Goal: Task Accomplishment & Management: Complete application form

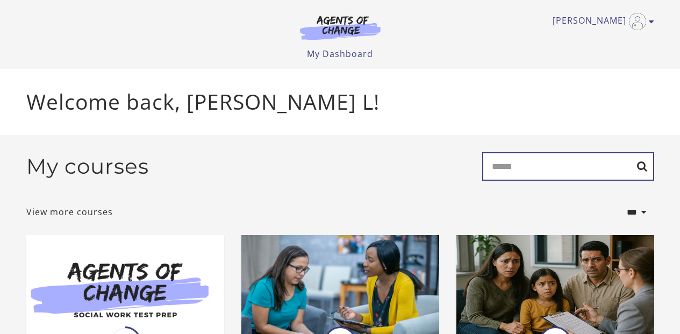
click at [533, 171] on input "Search" at bounding box center [568, 166] width 172 height 28
type input "******"
click at [641, 170] on input "******" at bounding box center [568, 166] width 172 height 28
click at [524, 172] on input "******" at bounding box center [568, 166] width 172 height 28
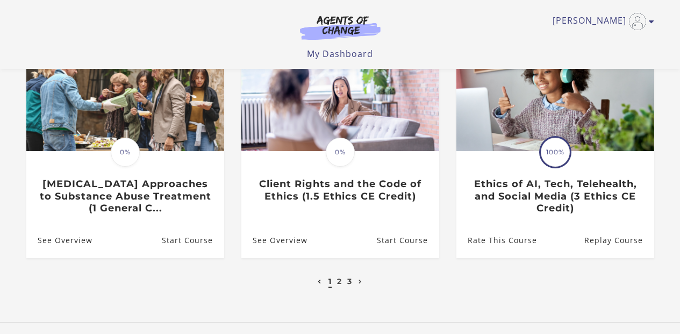
scroll to position [377, 0]
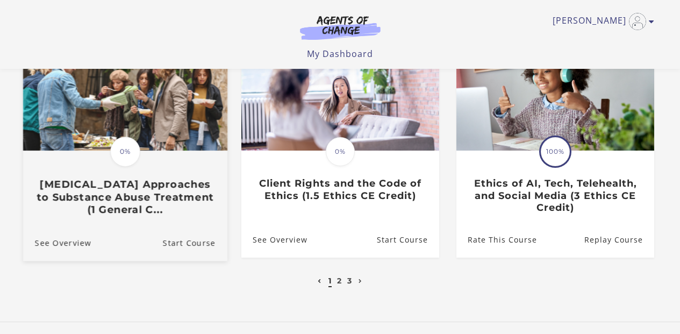
click at [131, 151] on span "0%" at bounding box center [125, 151] width 30 height 30
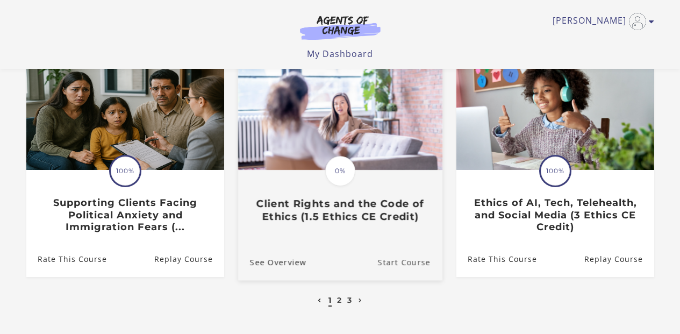
scroll to position [364, 0]
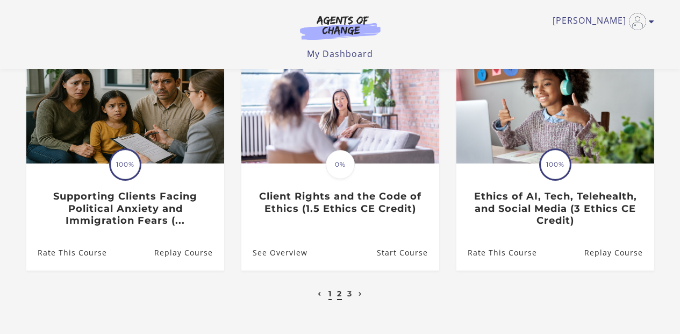
click at [340, 294] on link "2" at bounding box center [339, 294] width 5 height 10
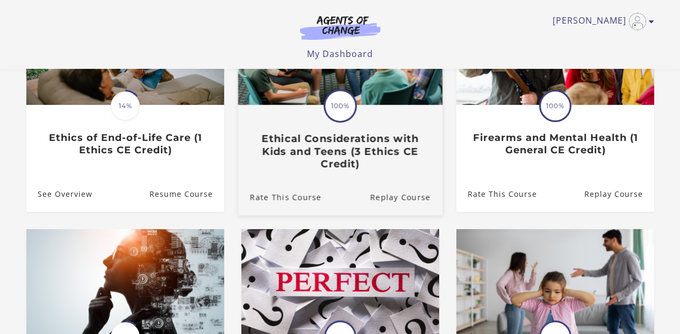
scroll to position [193, 0]
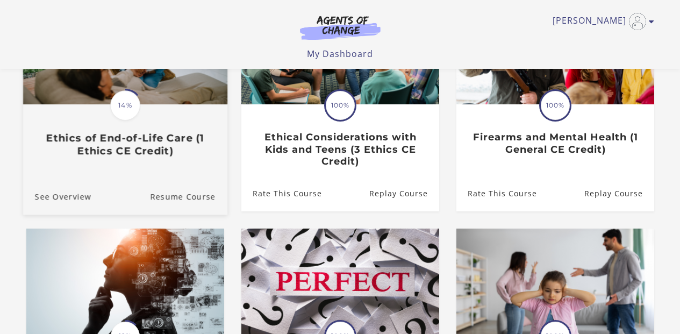
click at [126, 113] on span "14%" at bounding box center [125, 105] width 30 height 30
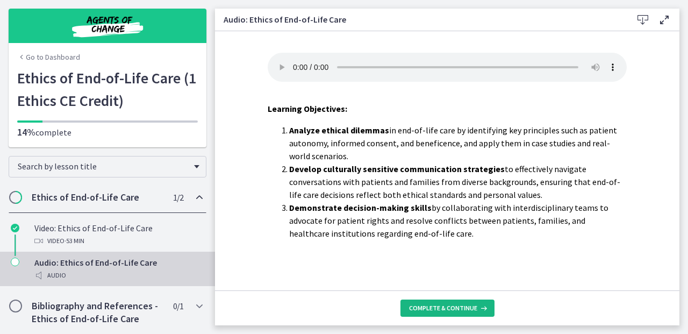
click at [428, 301] on button "Complete & continue" at bounding box center [447, 307] width 94 height 17
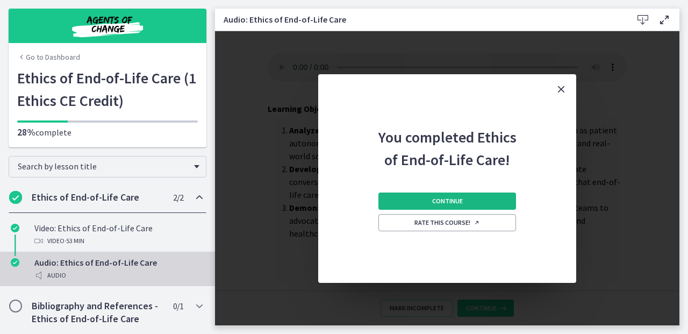
click at [430, 197] on button "Continue" at bounding box center [447, 200] width 138 height 17
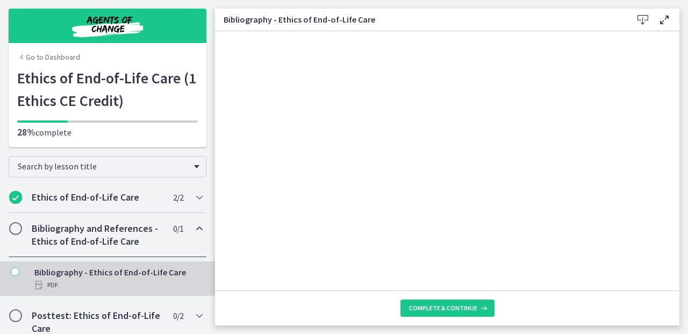
click at [433, 323] on footer "Complete & continue" at bounding box center [447, 307] width 464 height 35
click at [430, 303] on button "Complete & continue" at bounding box center [447, 307] width 94 height 17
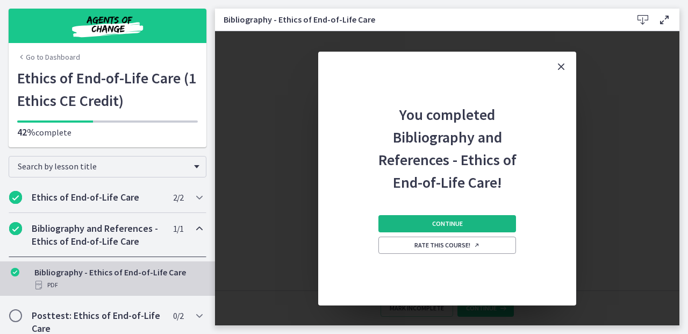
click at [429, 227] on button "Continue" at bounding box center [447, 223] width 138 height 17
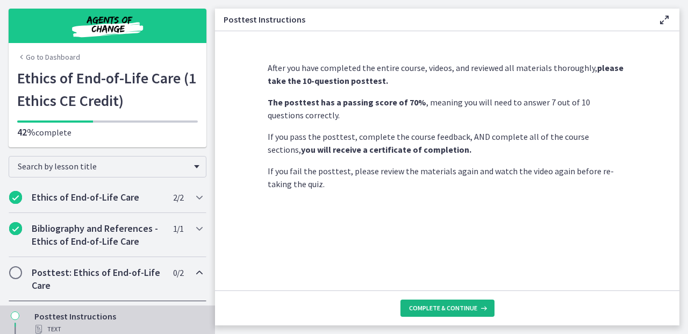
click at [438, 304] on span "Complete & continue" at bounding box center [443, 308] width 68 height 9
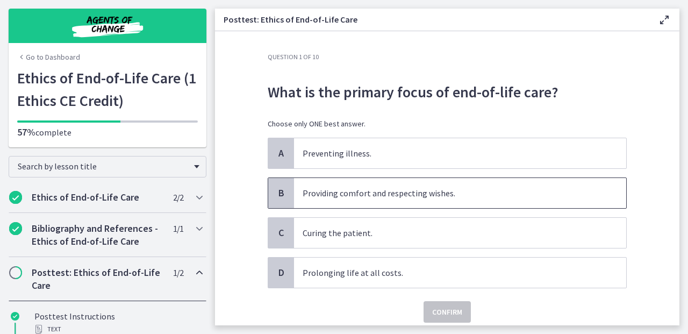
click at [424, 190] on p "Providing comfort and respecting wishes." at bounding box center [448, 192] width 293 height 13
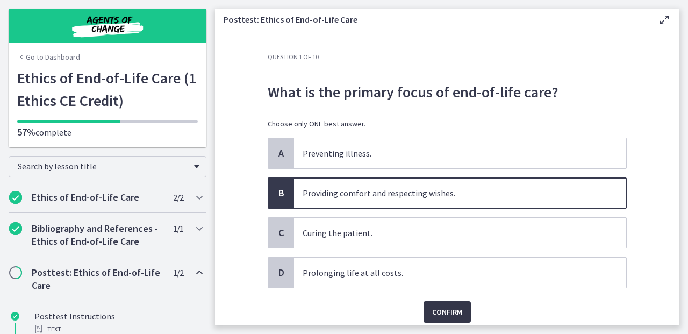
click at [441, 310] on span "Confirm" at bounding box center [447, 311] width 30 height 13
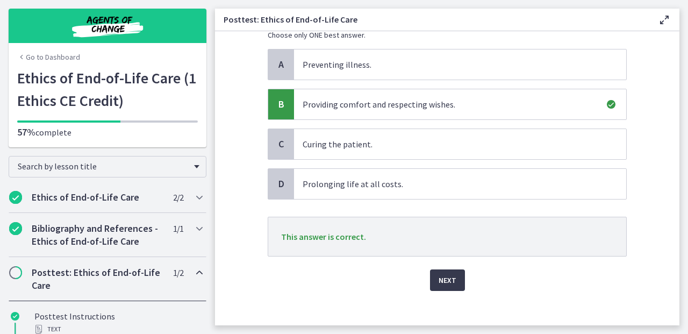
scroll to position [97, 0]
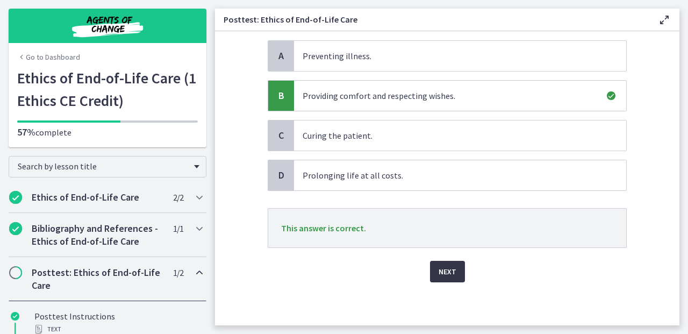
click at [441, 262] on button "Next" at bounding box center [447, 271] width 35 height 21
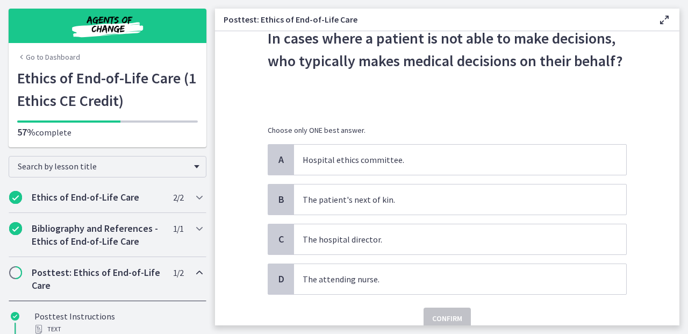
scroll to position [57, 0]
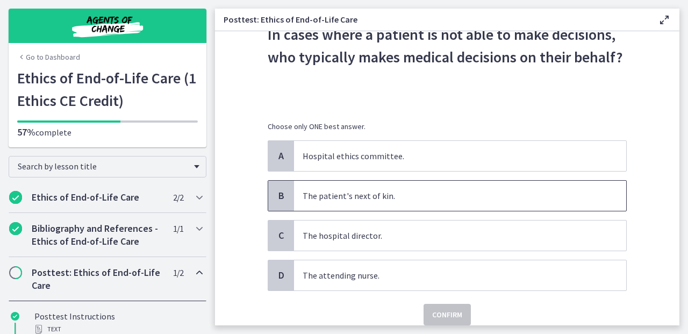
click at [410, 198] on p "The patient's next of kin." at bounding box center [448, 195] width 293 height 13
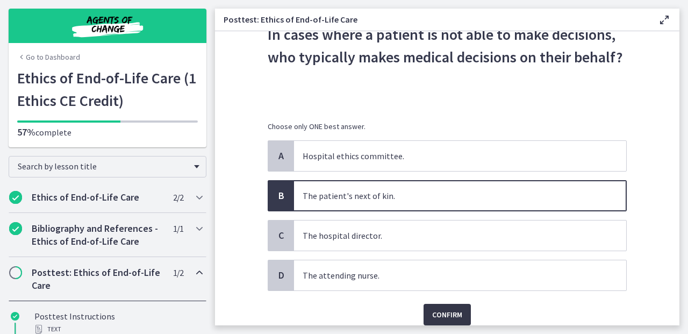
click at [448, 315] on span "Confirm" at bounding box center [447, 314] width 30 height 13
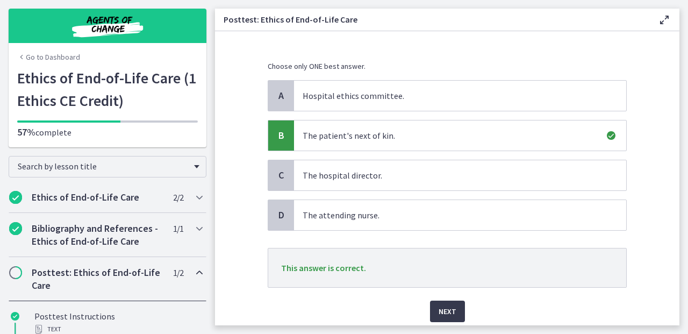
scroll to position [157, 0]
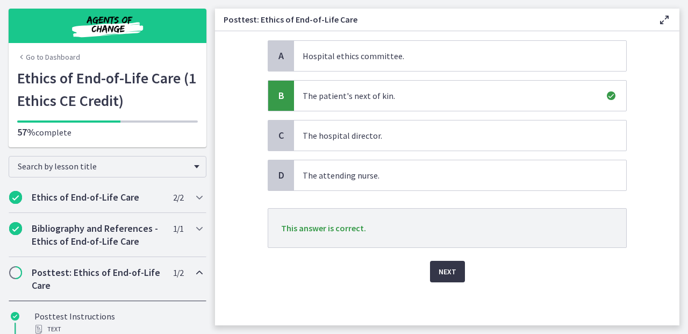
click at [438, 275] on span "Next" at bounding box center [447, 271] width 18 height 13
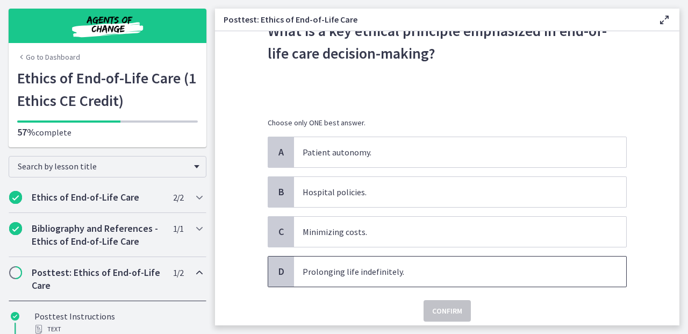
scroll to position [62, 0]
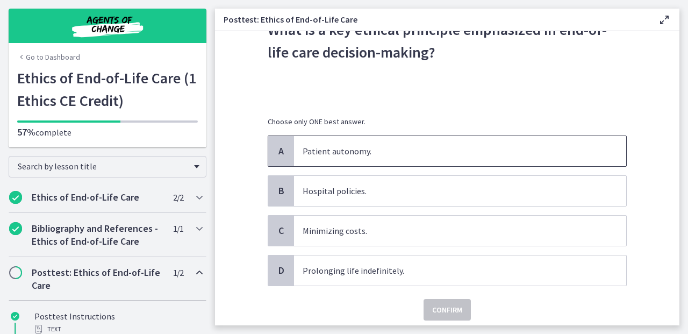
click at [437, 142] on span "Patient autonomy." at bounding box center [460, 151] width 332 height 30
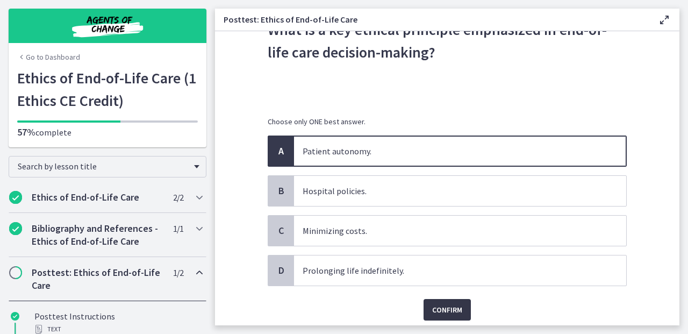
click at [450, 306] on span "Confirm" at bounding box center [447, 309] width 30 height 13
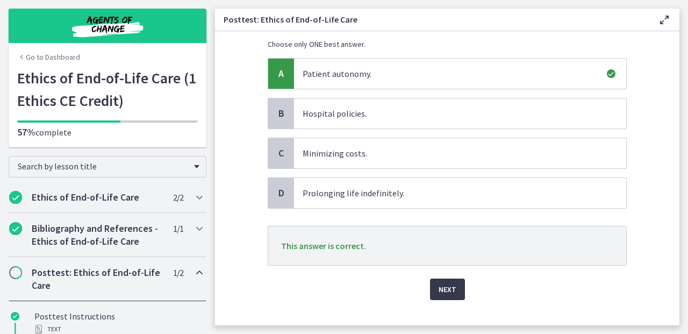
scroll to position [157, 0]
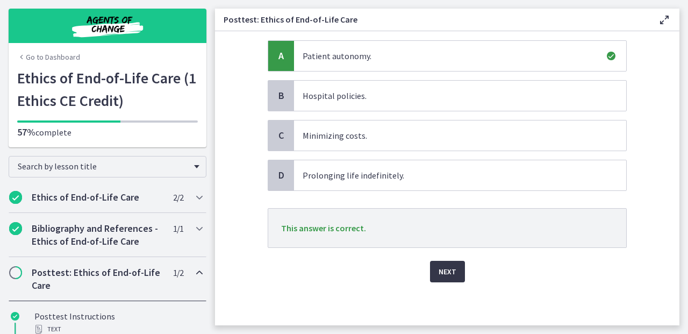
click at [445, 277] on span "Next" at bounding box center [447, 271] width 18 height 13
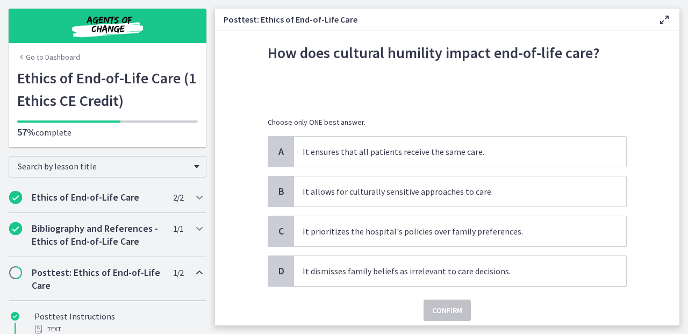
scroll to position [40, 0]
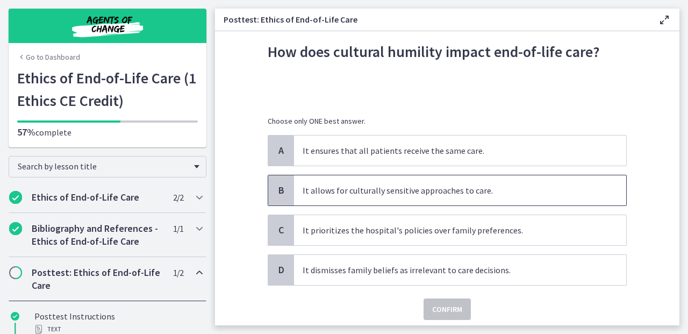
click at [503, 197] on span "It allows for culturally sensitive approaches to care." at bounding box center [460, 190] width 332 height 30
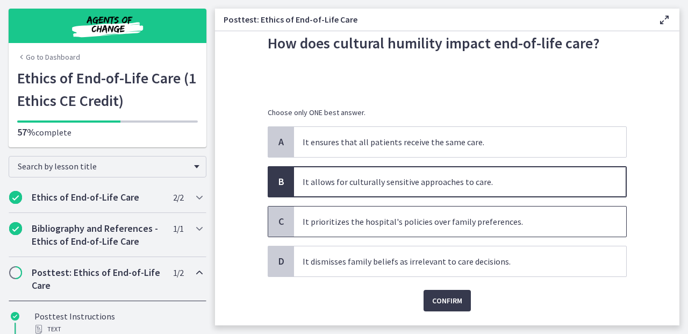
scroll to position [52, 0]
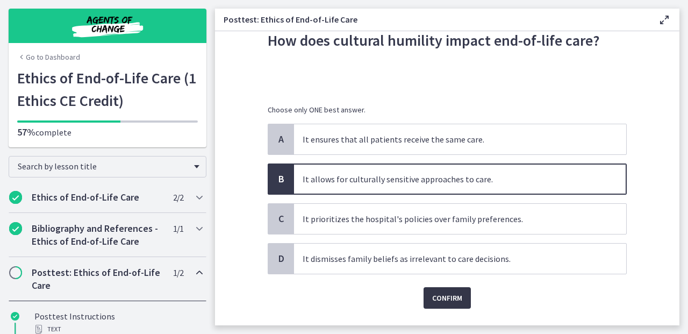
click at [439, 293] on span "Confirm" at bounding box center [447, 297] width 30 height 13
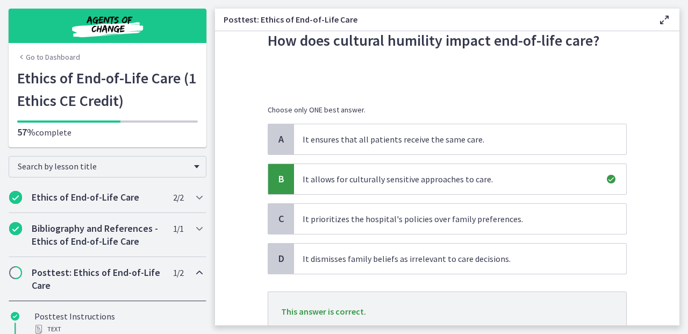
scroll to position [135, 0]
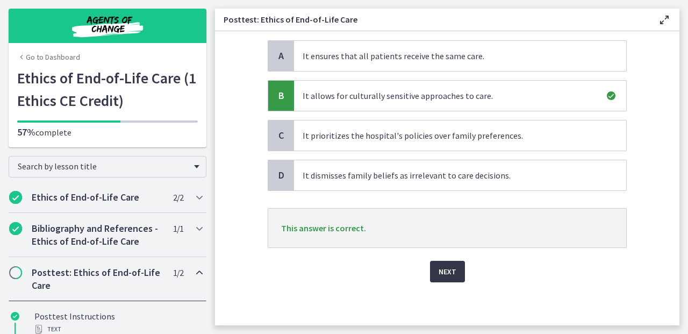
click at [440, 278] on button "Next" at bounding box center [447, 271] width 35 height 21
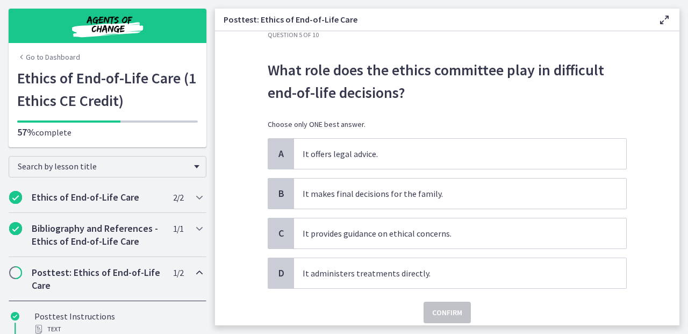
scroll to position [25, 0]
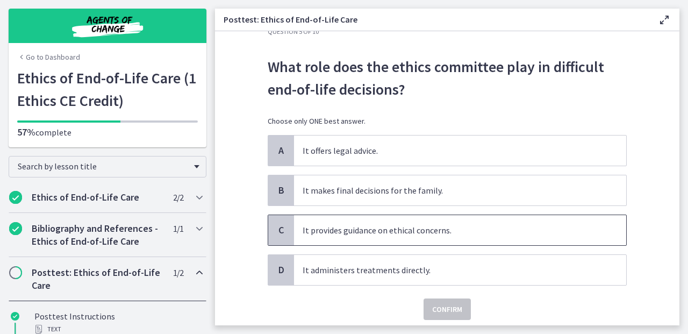
click at [465, 235] on p "It provides guidance on ethical concerns." at bounding box center [448, 230] width 293 height 13
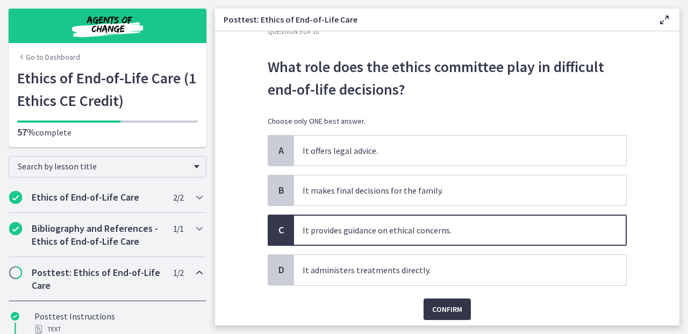
click at [450, 307] on span "Confirm" at bounding box center [447, 308] width 30 height 13
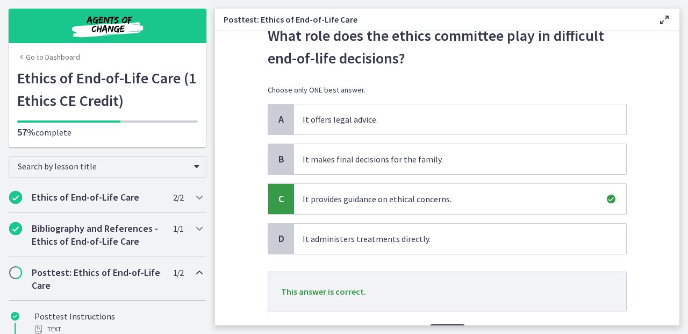
scroll to position [90, 0]
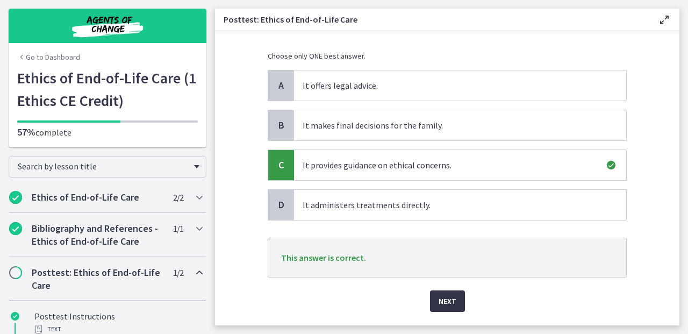
click at [448, 304] on span "Next" at bounding box center [447, 300] width 18 height 13
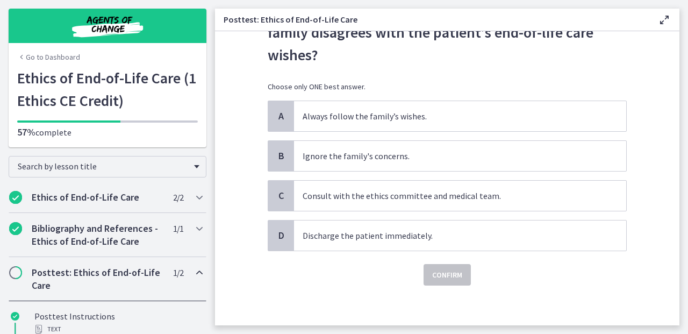
scroll to position [85, 0]
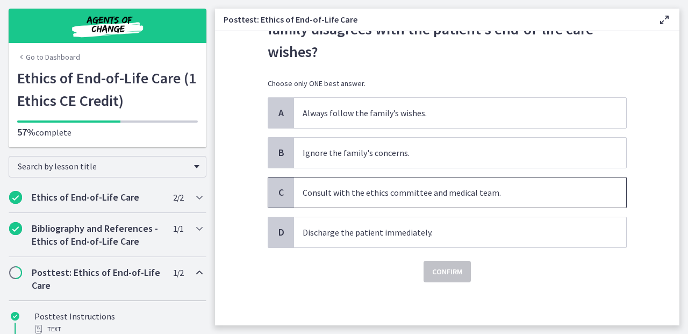
click at [442, 205] on span "Consult with the ethics committee and medical team." at bounding box center [460, 192] width 332 height 30
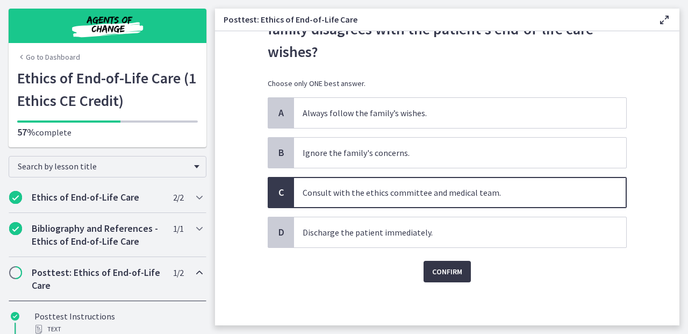
click at [462, 262] on button "Confirm" at bounding box center [446, 271] width 47 height 21
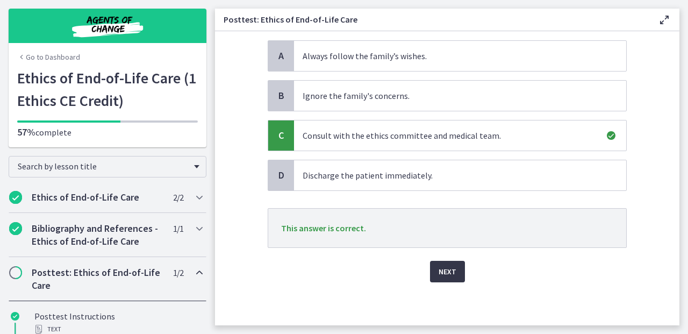
scroll to position [142, 0]
click at [453, 266] on button "Next" at bounding box center [447, 271] width 35 height 21
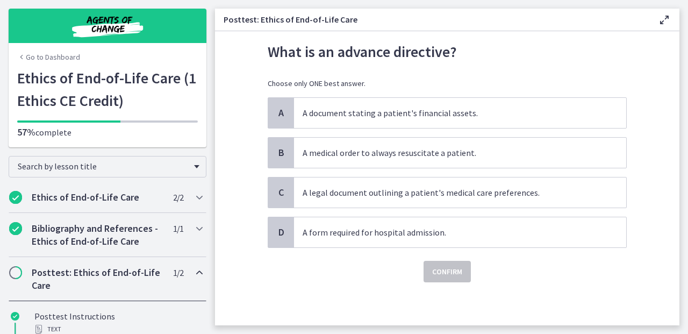
scroll to position [0, 0]
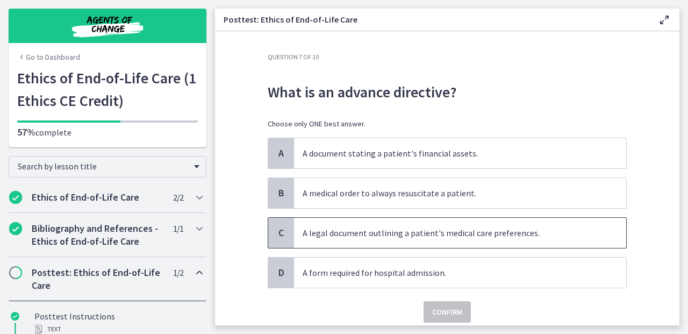
click at [507, 229] on p "A legal document outlining a patient's medical care preferences." at bounding box center [448, 232] width 293 height 13
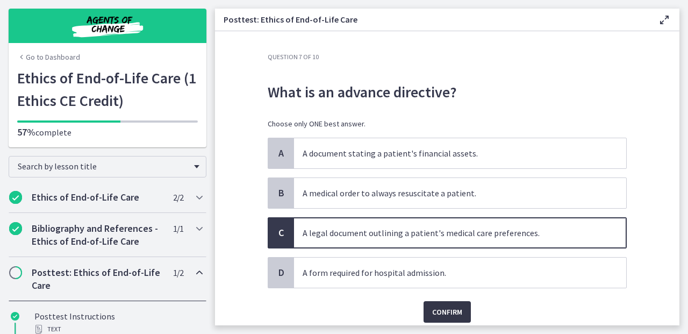
click at [453, 305] on span "Confirm" at bounding box center [447, 311] width 30 height 13
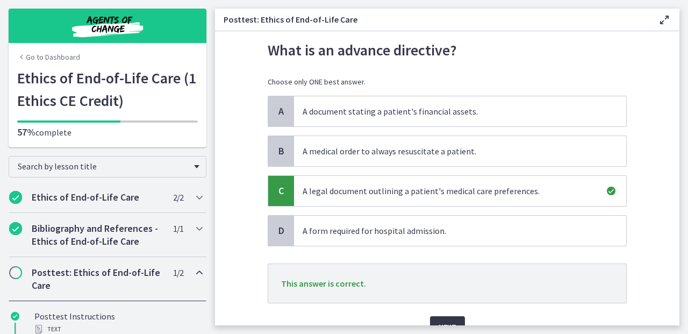
scroll to position [74, 0]
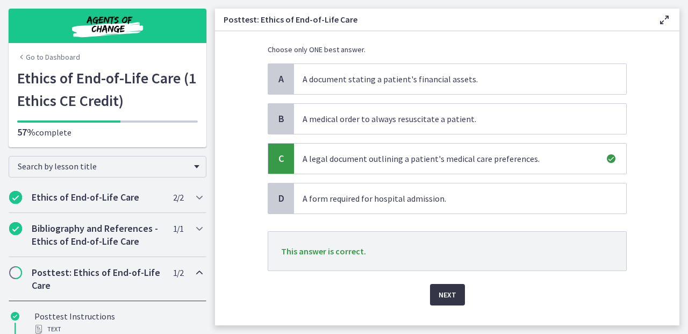
click at [449, 296] on span "Next" at bounding box center [447, 294] width 18 height 13
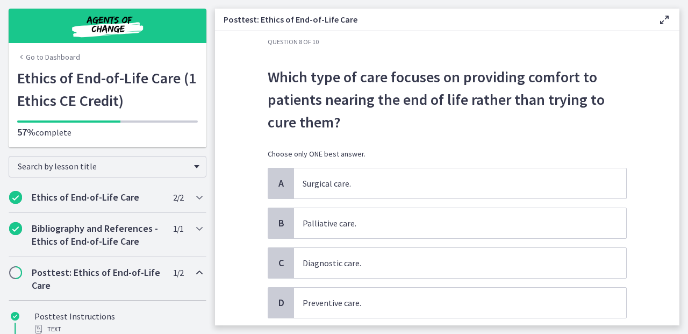
scroll to position [17, 0]
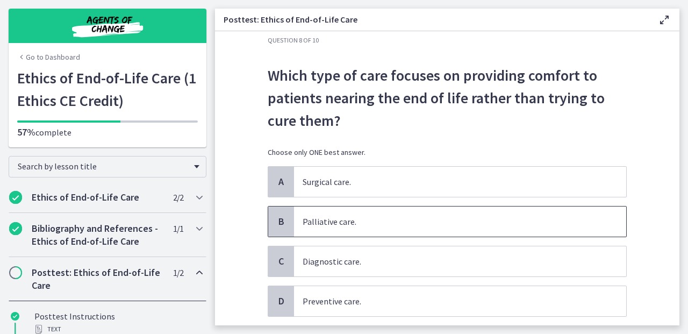
click at [430, 215] on p "Palliative care." at bounding box center [448, 221] width 293 height 13
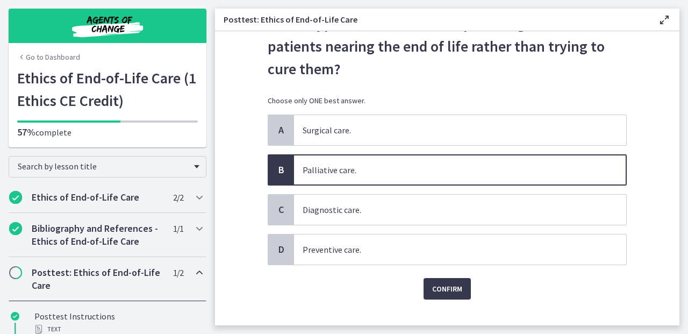
scroll to position [83, 0]
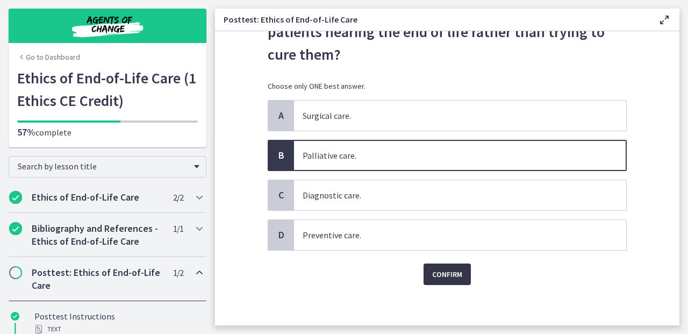
click at [448, 266] on button "Confirm" at bounding box center [446, 273] width 47 height 21
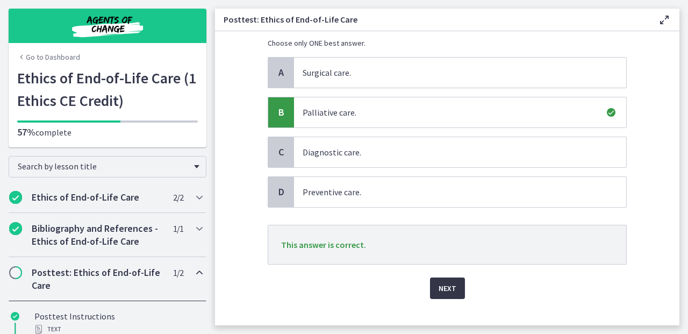
scroll to position [138, 0]
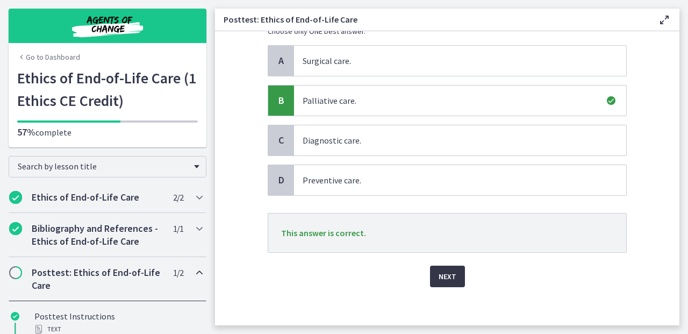
click at [448, 266] on button "Next" at bounding box center [447, 275] width 35 height 21
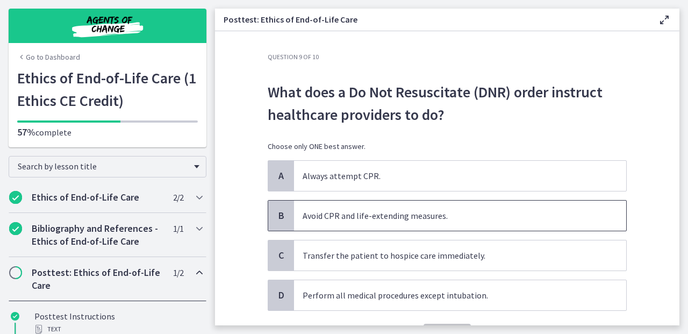
click at [409, 219] on p "Avoid CPR and life-extending measures." at bounding box center [448, 215] width 293 height 13
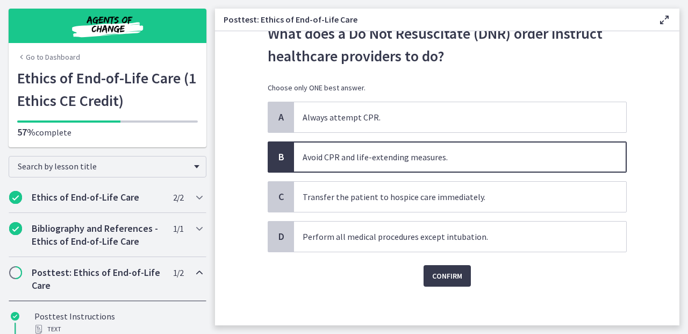
scroll to position [63, 0]
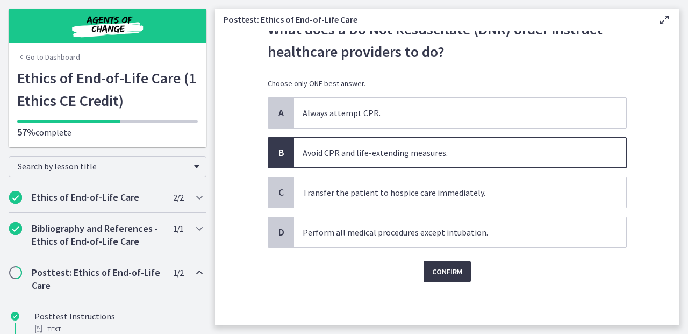
click at [435, 266] on span "Confirm" at bounding box center [447, 271] width 30 height 13
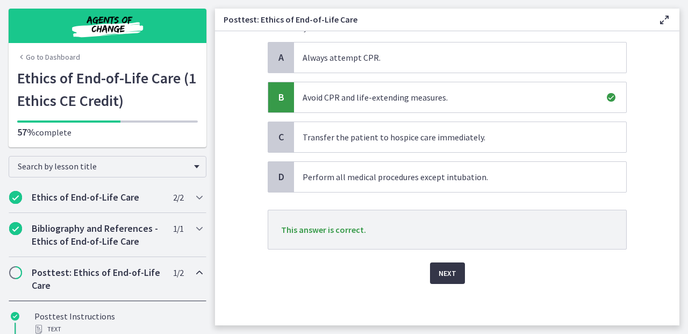
scroll to position [120, 0]
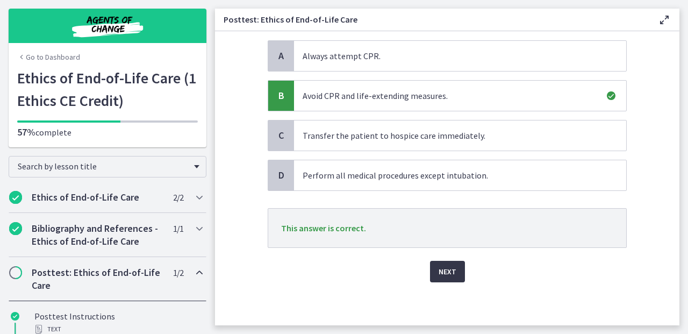
click at [438, 266] on span "Next" at bounding box center [447, 271] width 18 height 13
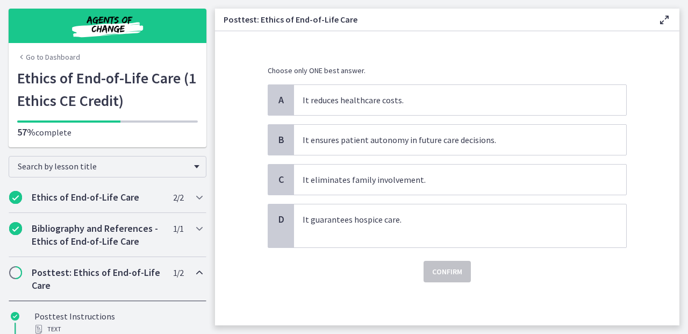
scroll to position [0, 0]
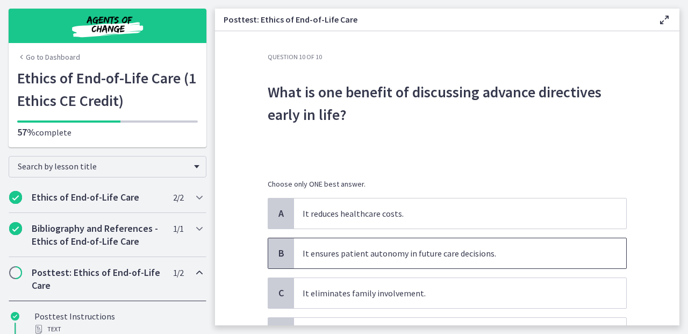
click at [435, 266] on span "It ensures patient autonomy in future care decisions." at bounding box center [460, 253] width 332 height 30
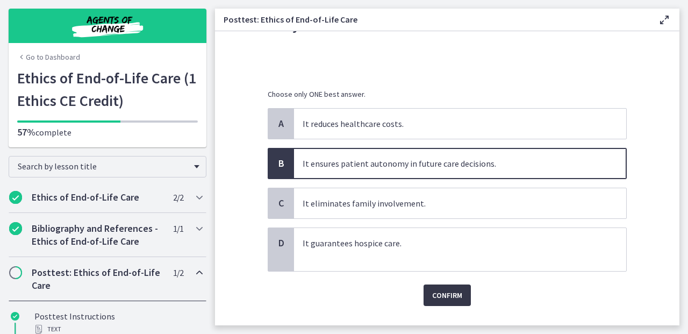
scroll to position [113, 0]
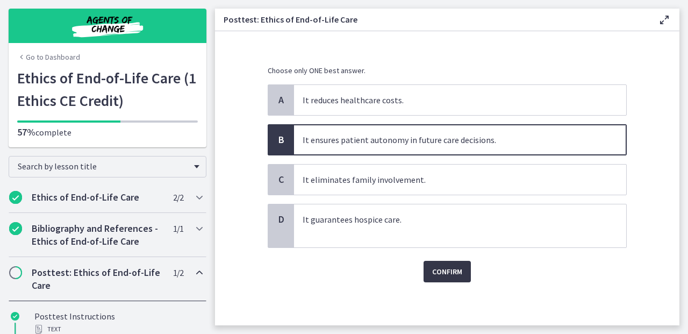
click at [436, 271] on span "Confirm" at bounding box center [447, 271] width 30 height 13
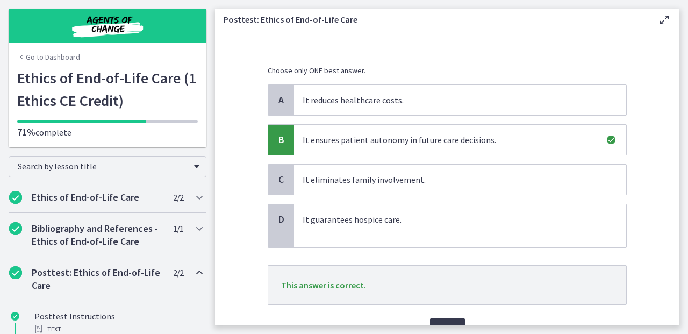
scroll to position [170, 0]
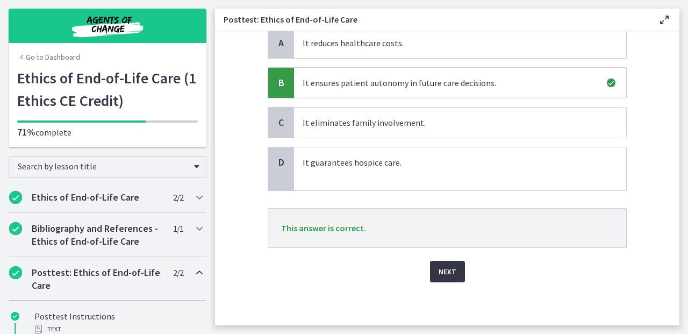
click at [445, 265] on span "Next" at bounding box center [447, 271] width 18 height 13
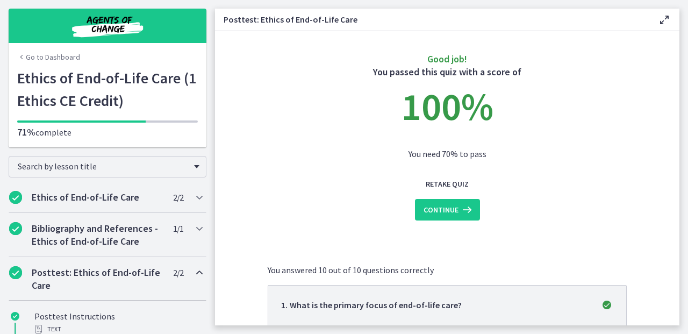
click at [439, 215] on button "Continue" at bounding box center [447, 209] width 65 height 21
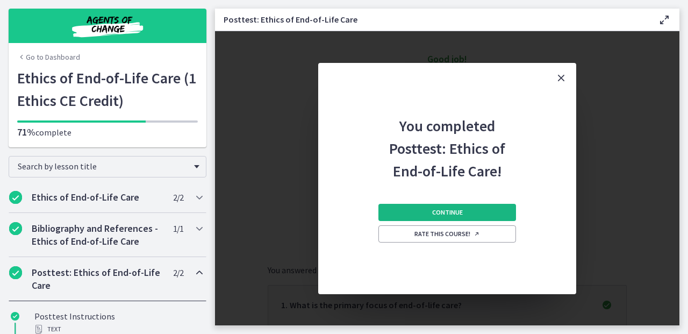
click at [438, 211] on span "Continue" at bounding box center [447, 212] width 31 height 9
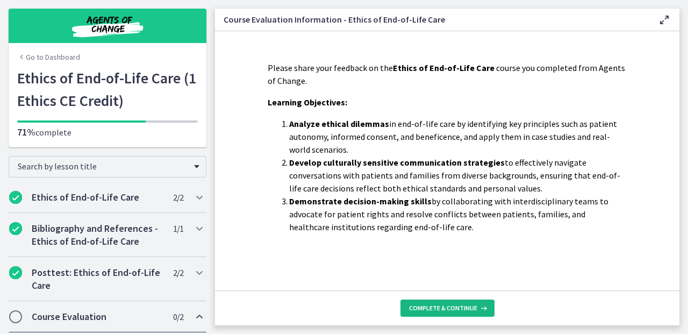
click at [437, 304] on span "Complete & continue" at bounding box center [443, 308] width 68 height 9
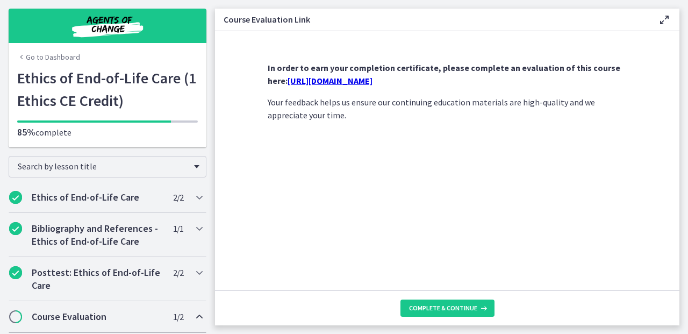
click at [365, 82] on link "https://forms.gle/6vSufDck2FSicizg8" at bounding box center [329, 80] width 85 height 11
click at [412, 311] on span "Complete & continue" at bounding box center [443, 308] width 68 height 9
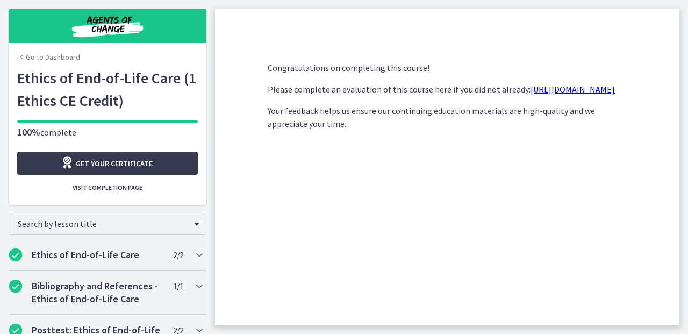
click at [65, 58] on link "Go to Dashboard" at bounding box center [48, 57] width 63 height 11
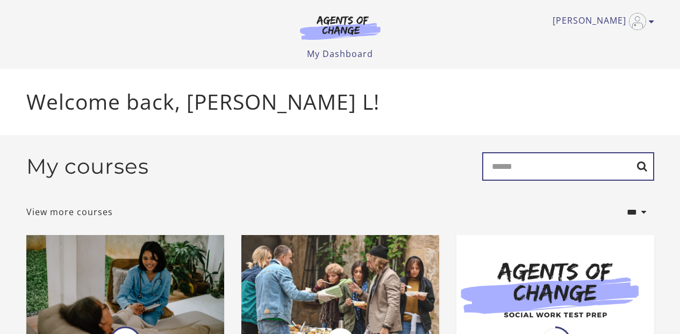
click at [511, 167] on input "Search" at bounding box center [568, 166] width 172 height 28
type input "******"
click at [640, 171] on input "******" at bounding box center [568, 166] width 172 height 28
click at [640, 167] on input "******" at bounding box center [568, 166] width 172 height 28
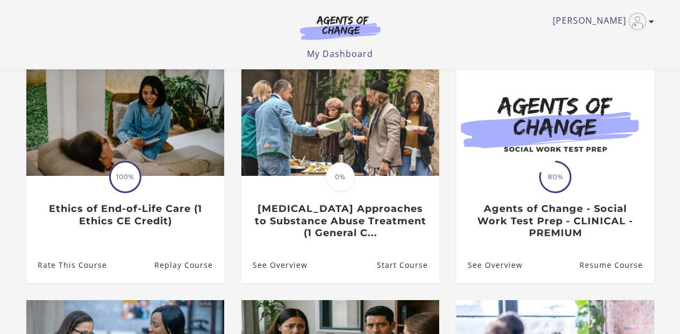
scroll to position [92, 0]
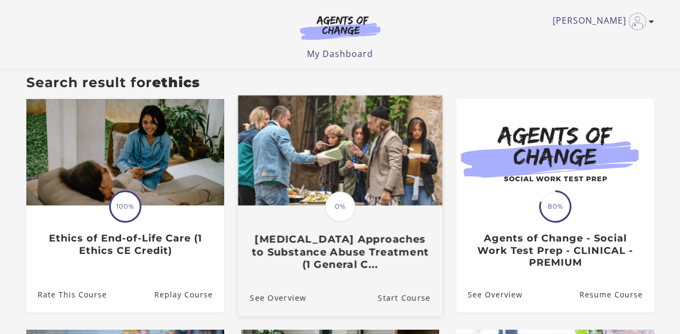
click at [334, 211] on span "0%" at bounding box center [340, 206] width 30 height 30
